Goal: Navigation & Orientation: Understand site structure

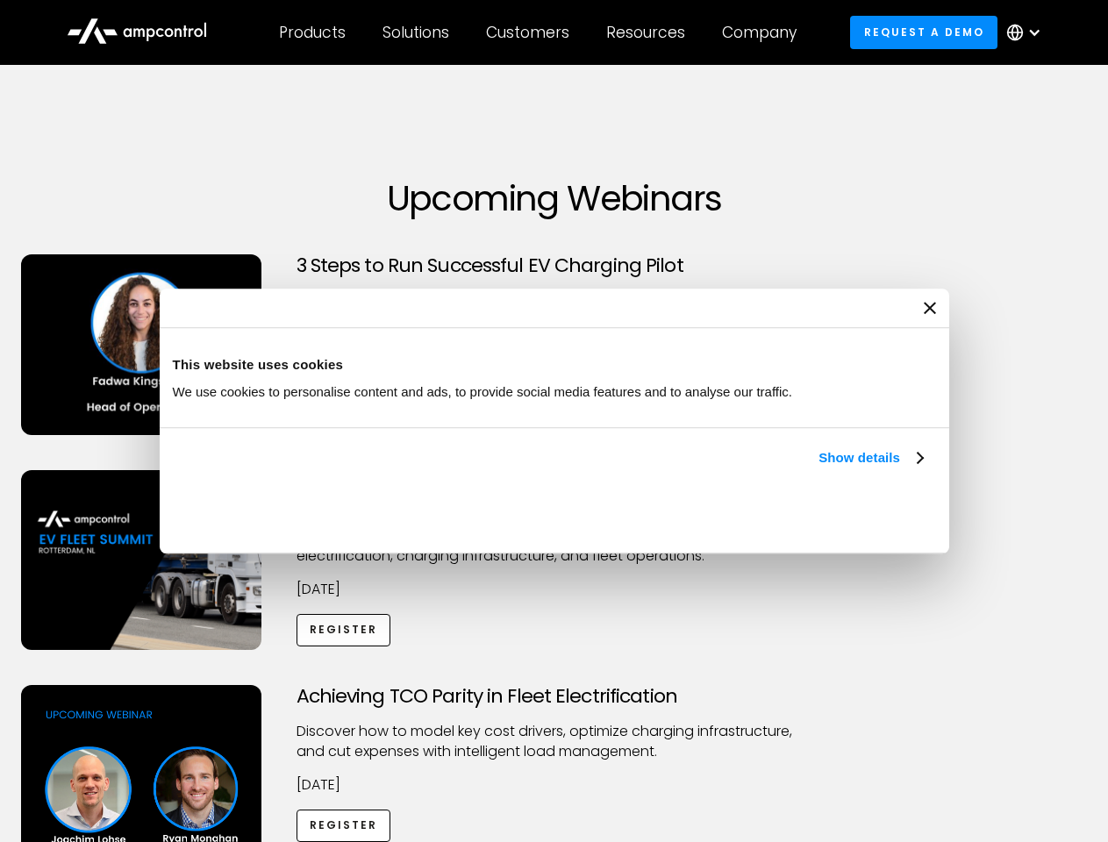
click at [819, 468] on link "Show details" at bounding box center [871, 457] width 104 height 21
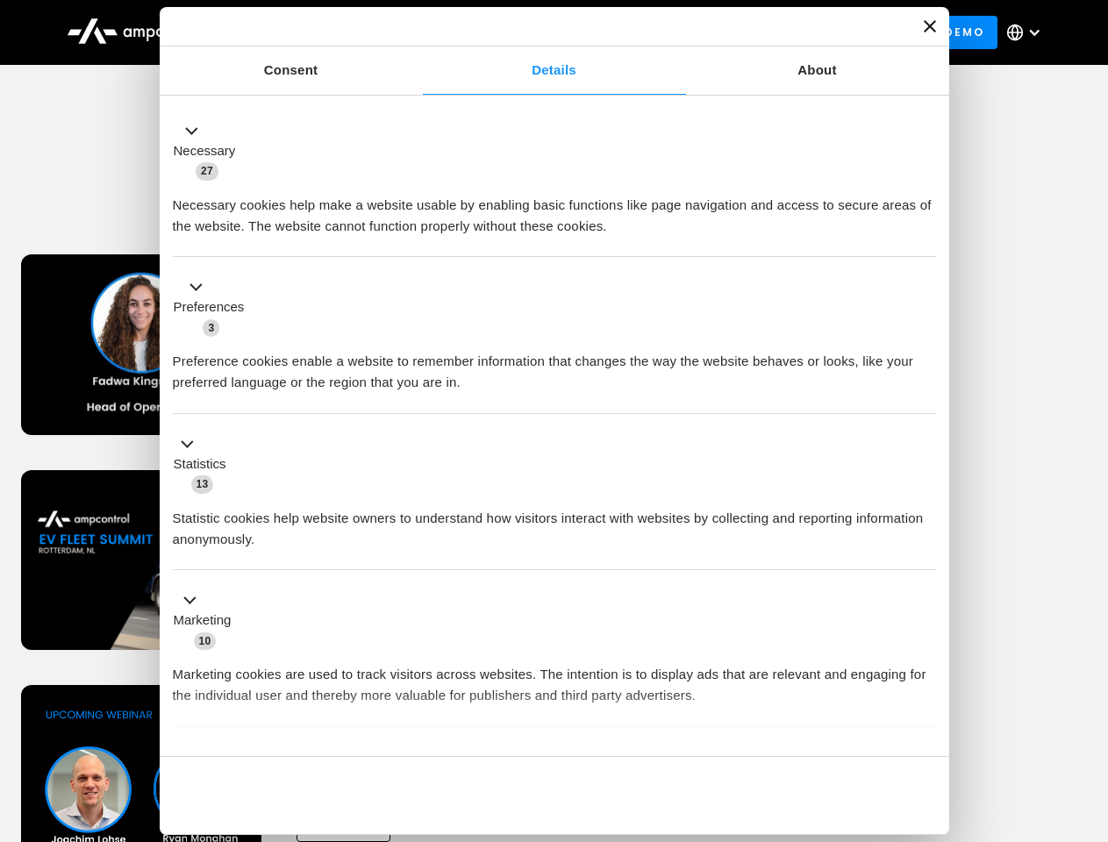
click at [925, 726] on ul "Necessary 27 Necessary cookies help make a website usable by enabling basic fun…" at bounding box center [554, 462] width 780 height 723
click at [1089, 707] on div "Achieving TCO Parity in Fleet Electrification Discover how to model key cost dr…" at bounding box center [555, 822] width 1102 height 275
click at [540, 32] on div "Customers" at bounding box center [527, 32] width 83 height 19
click at [311, 32] on div "Products" at bounding box center [312, 32] width 67 height 19
click at [417, 32] on div "Solutions" at bounding box center [416, 32] width 67 height 19
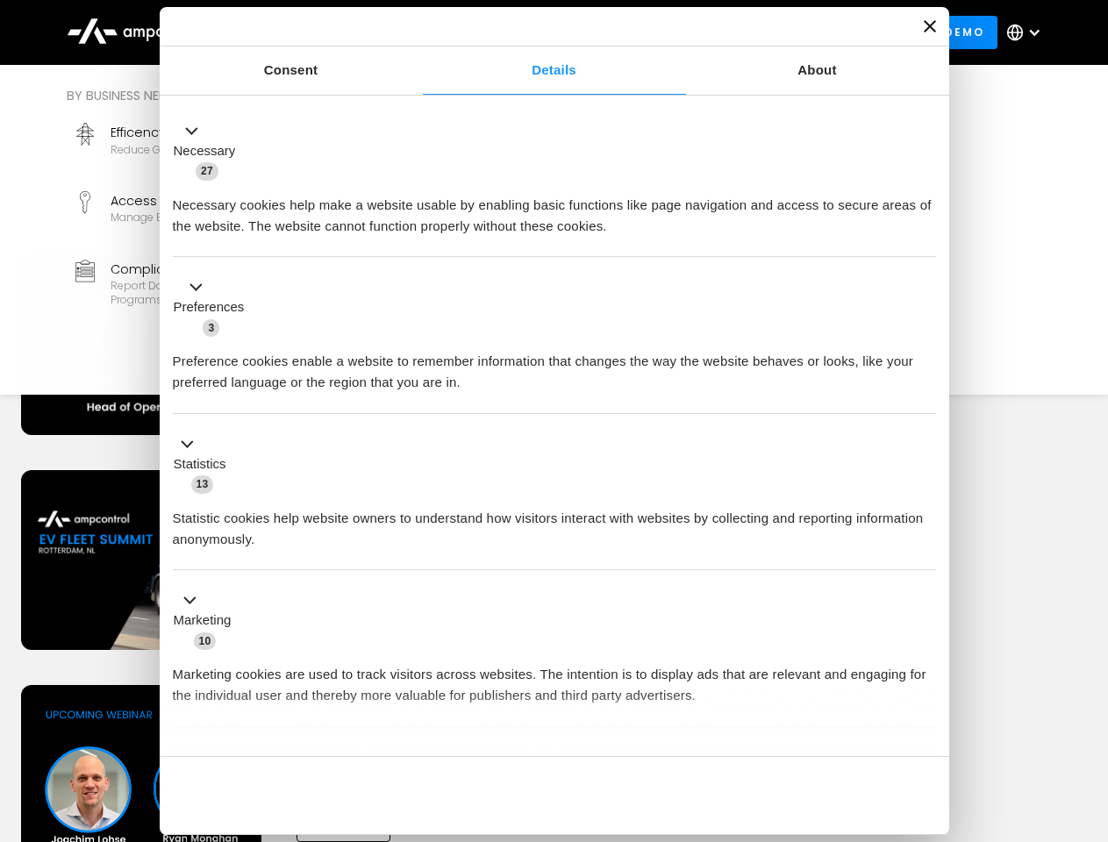
click at [531, 32] on div "Customers" at bounding box center [527, 32] width 83 height 19
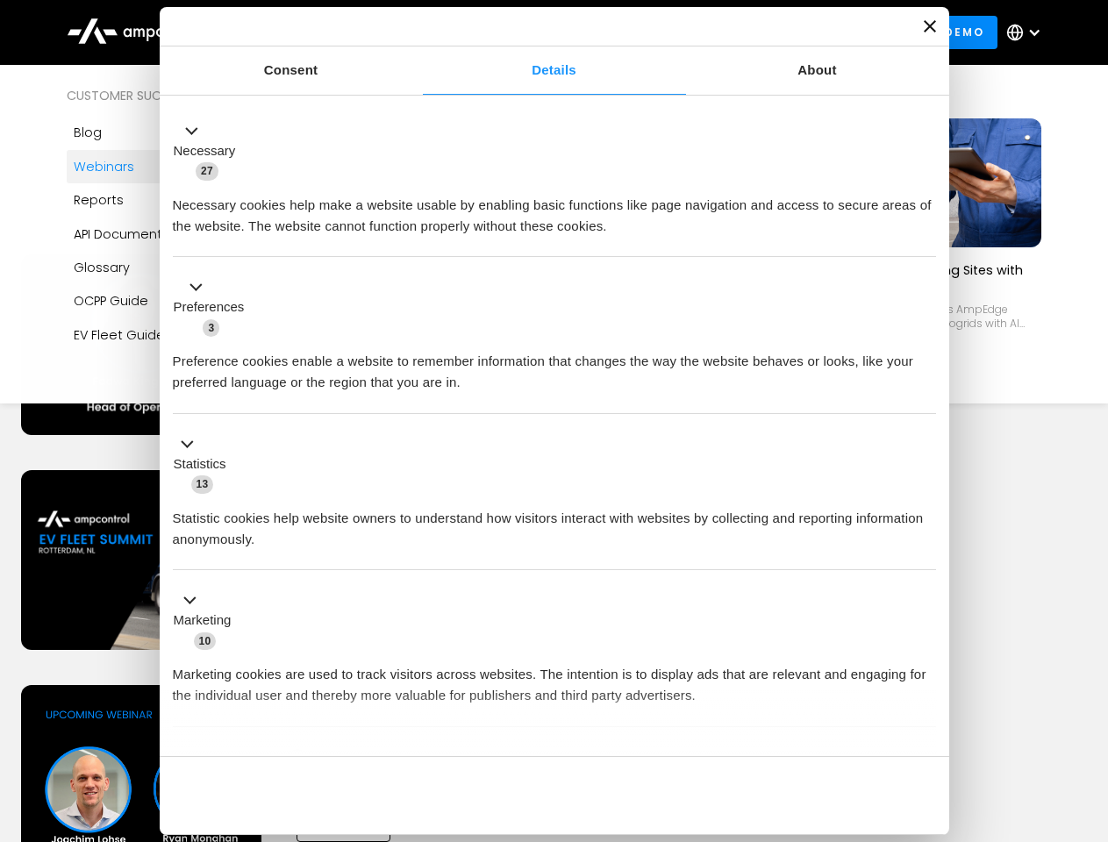
click at [649, 32] on div "Resources" at bounding box center [645, 32] width 79 height 19
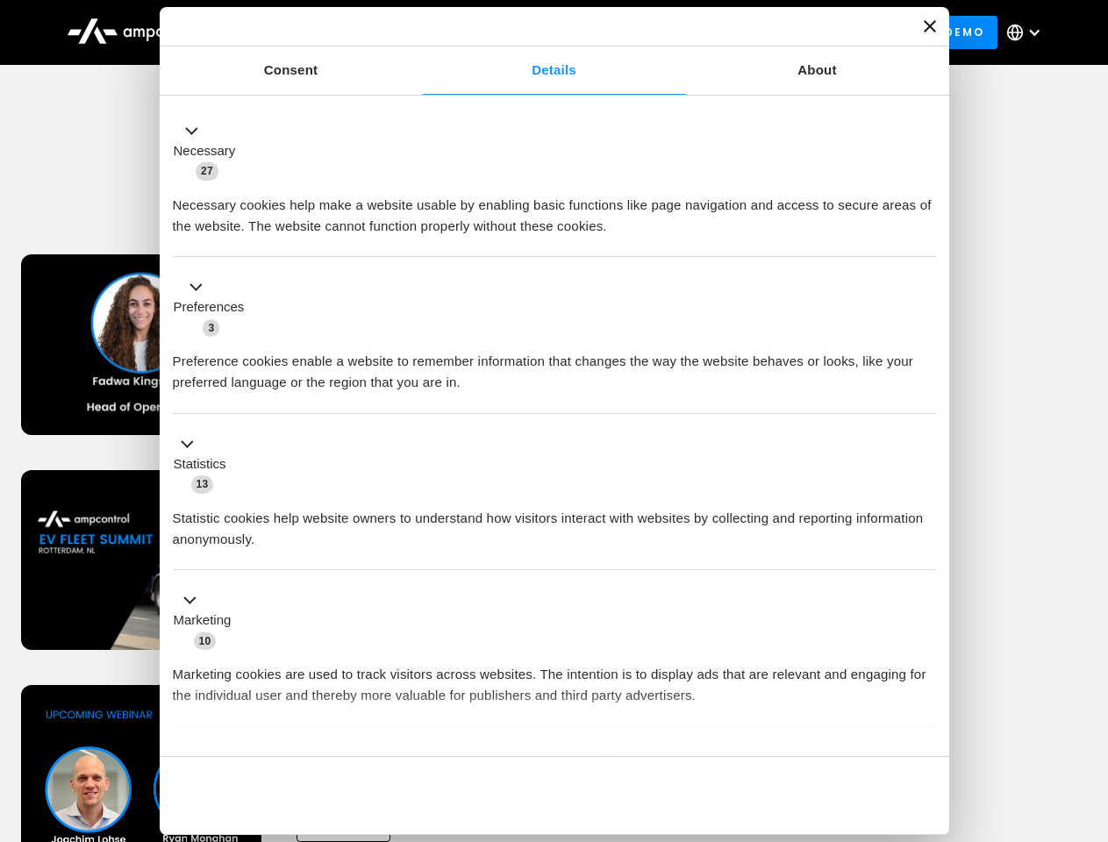
click at [765, 32] on div "Company" at bounding box center [759, 32] width 75 height 19
click at [1028, 32] on div at bounding box center [1034, 32] width 14 height 14
